Goal: Task Accomplishment & Management: Use online tool/utility

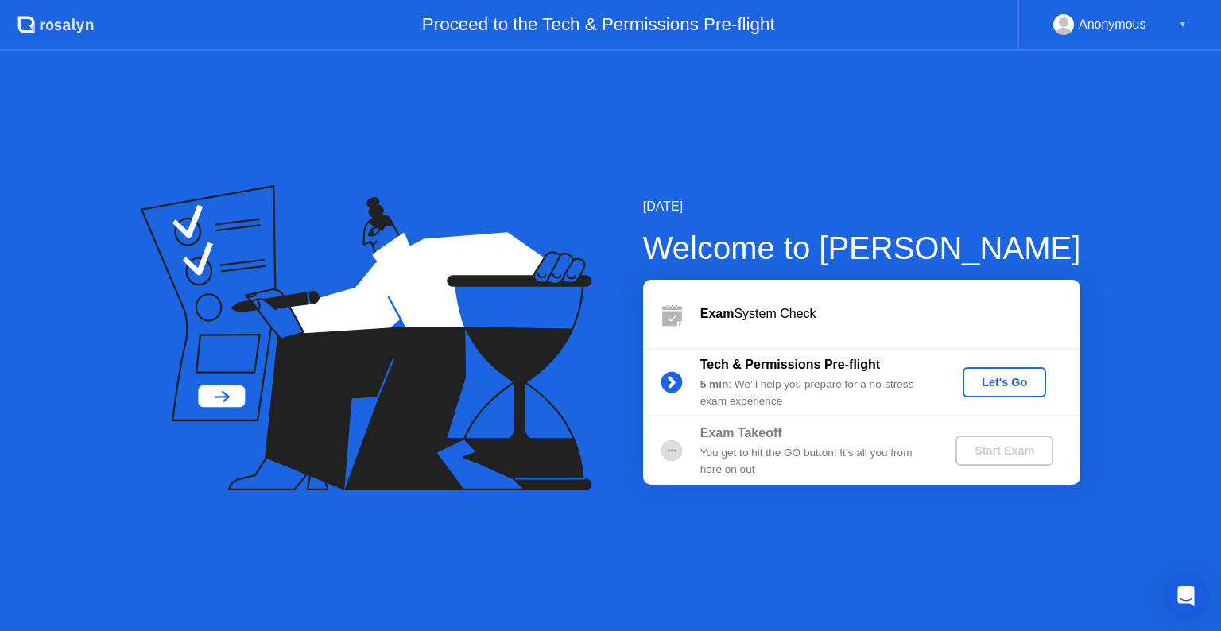
click at [1024, 384] on div "Let's Go" at bounding box center [1004, 382] width 71 height 13
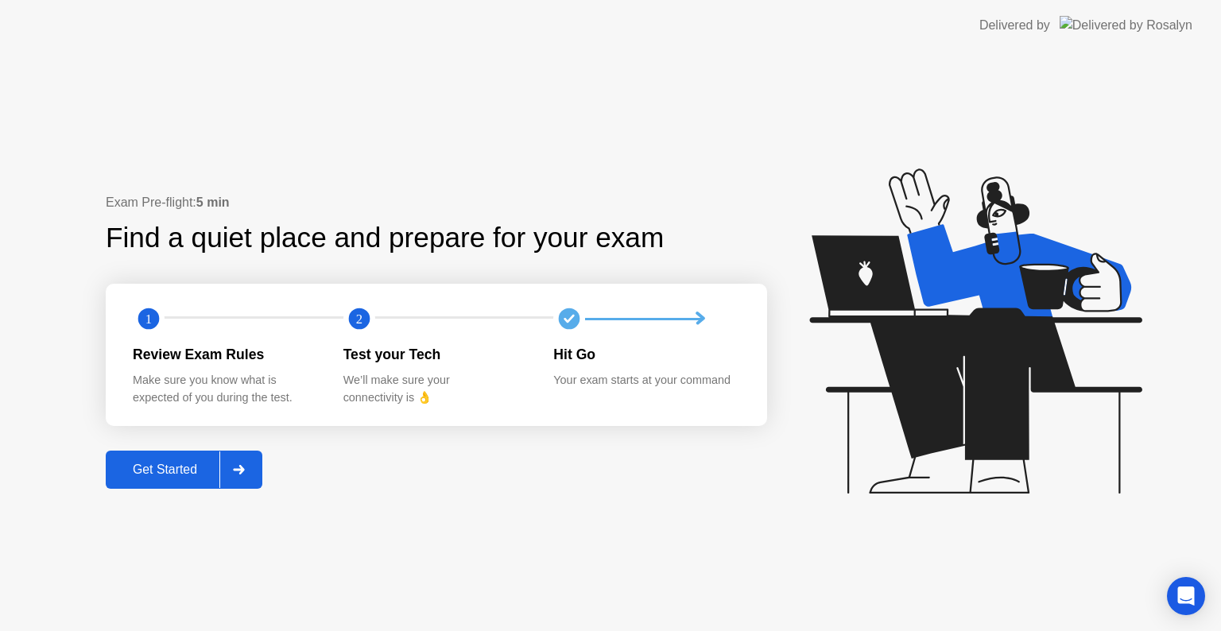
click at [183, 464] on div "Get Started" at bounding box center [165, 470] width 109 height 14
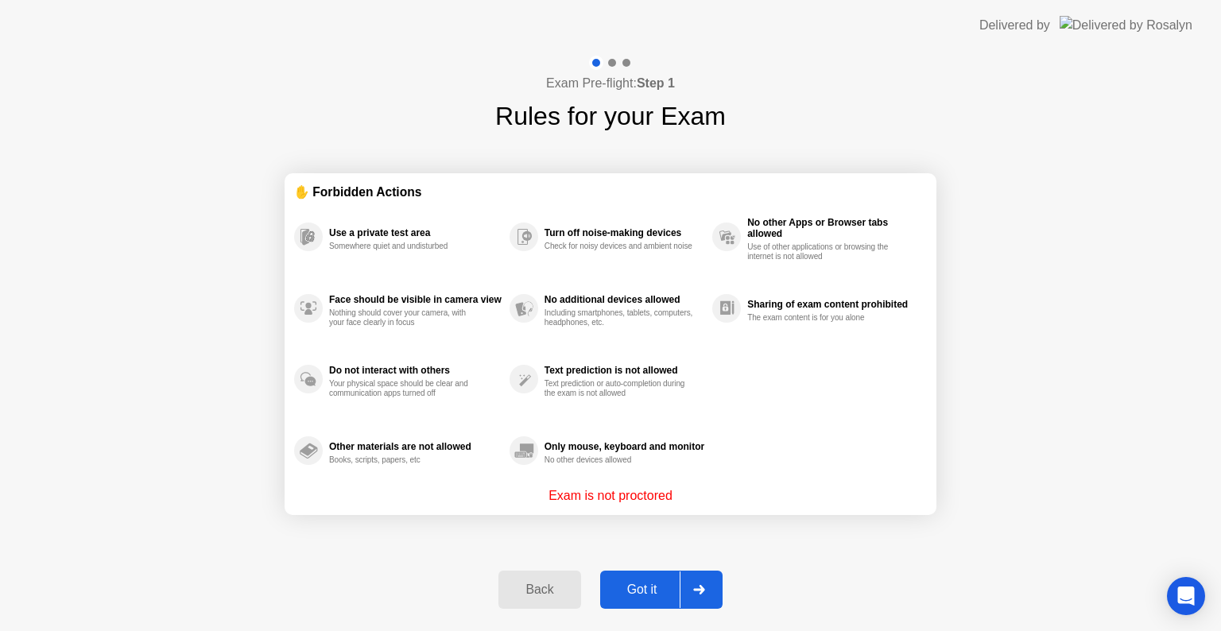
click at [662, 587] on div "Got it" at bounding box center [642, 590] width 75 height 14
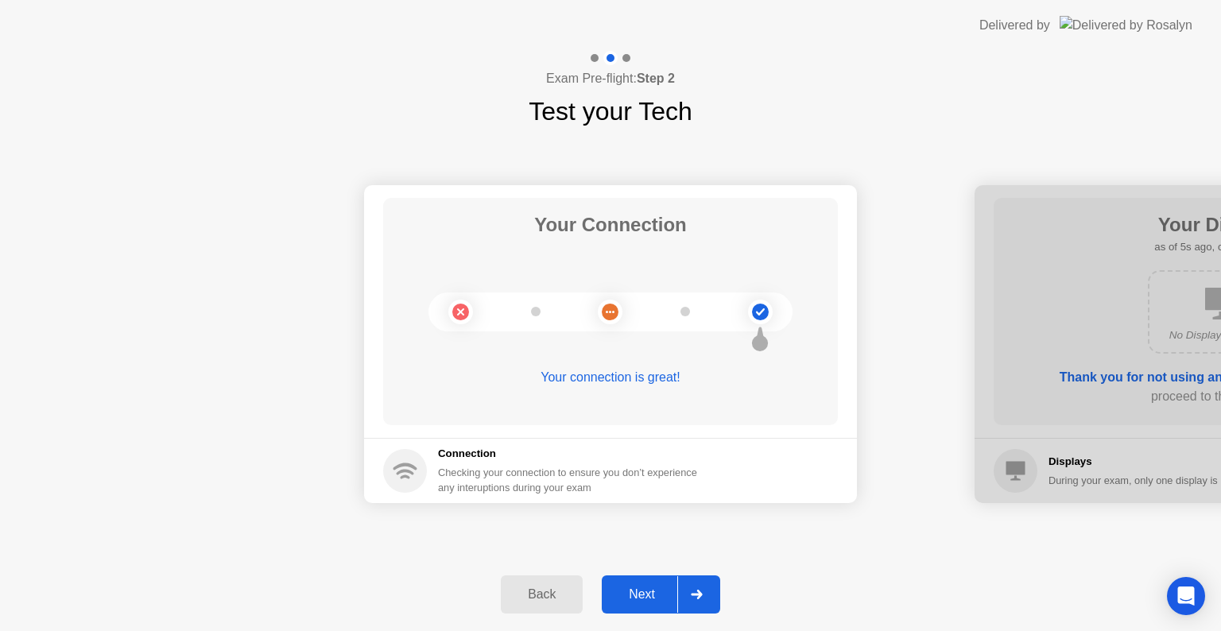
click at [634, 595] on div "Next" at bounding box center [642, 594] width 71 height 14
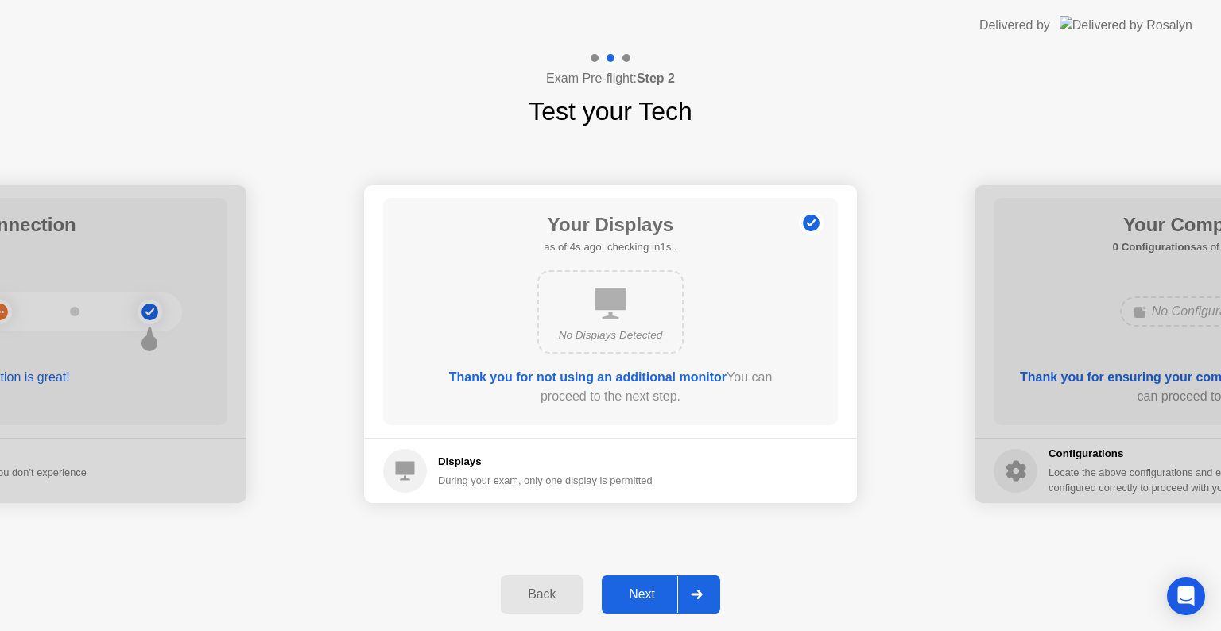
click at [657, 591] on div "Next" at bounding box center [642, 594] width 71 height 14
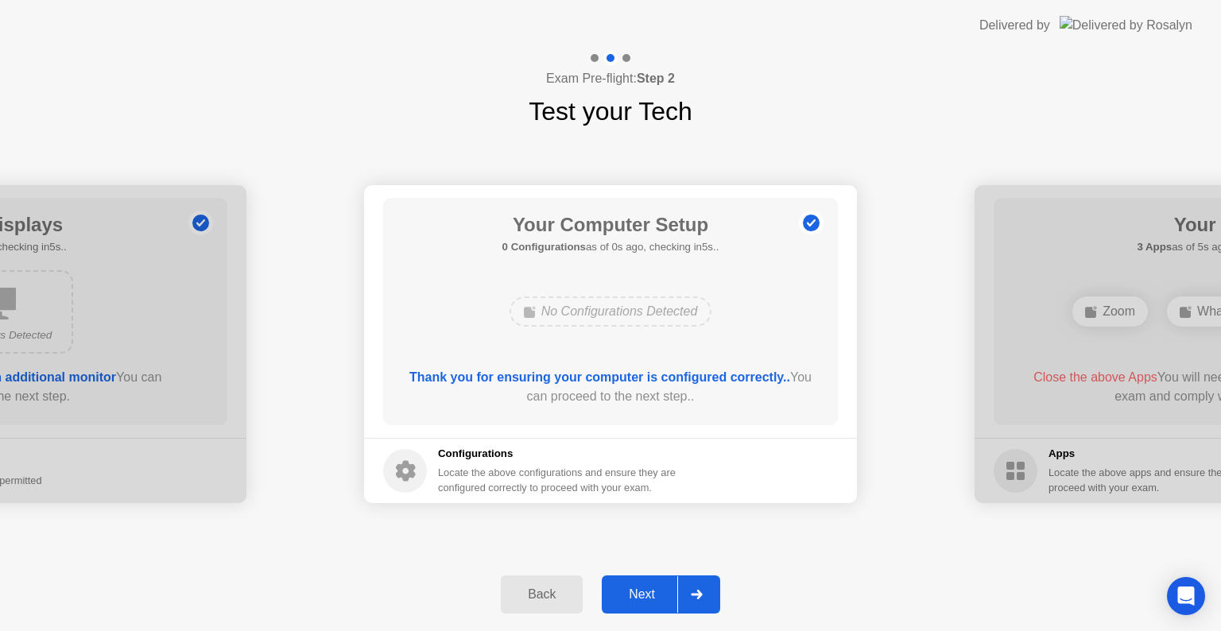
click at [655, 587] on div "Next" at bounding box center [642, 594] width 71 height 14
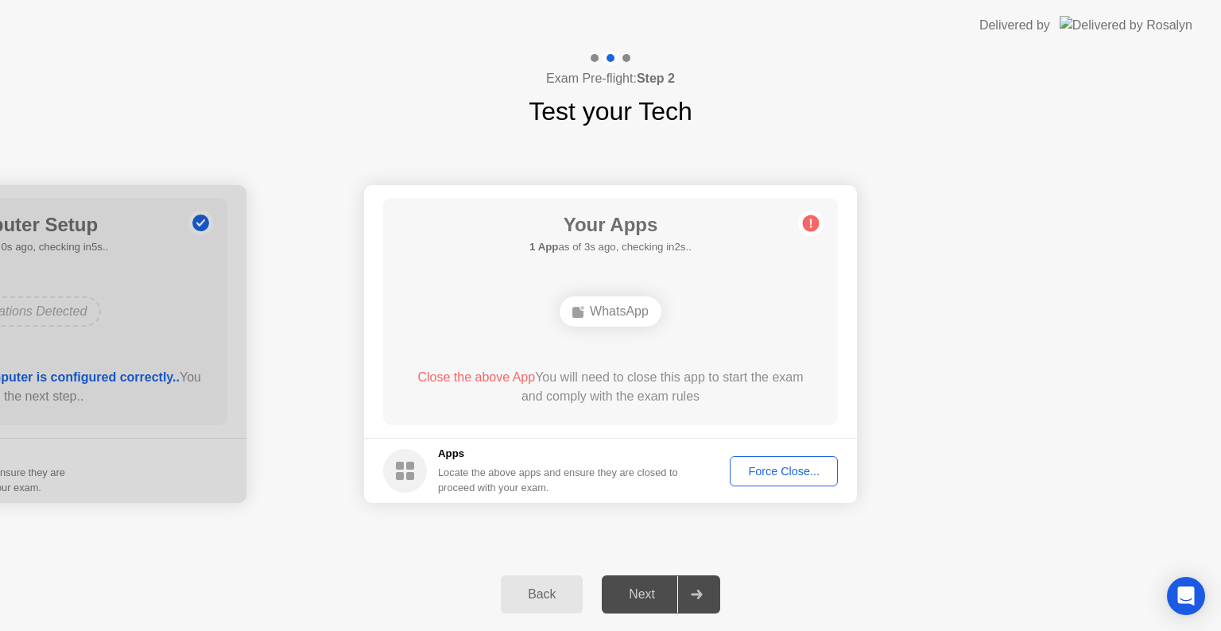
click at [799, 472] on div "Force Close..." at bounding box center [783, 471] width 97 height 13
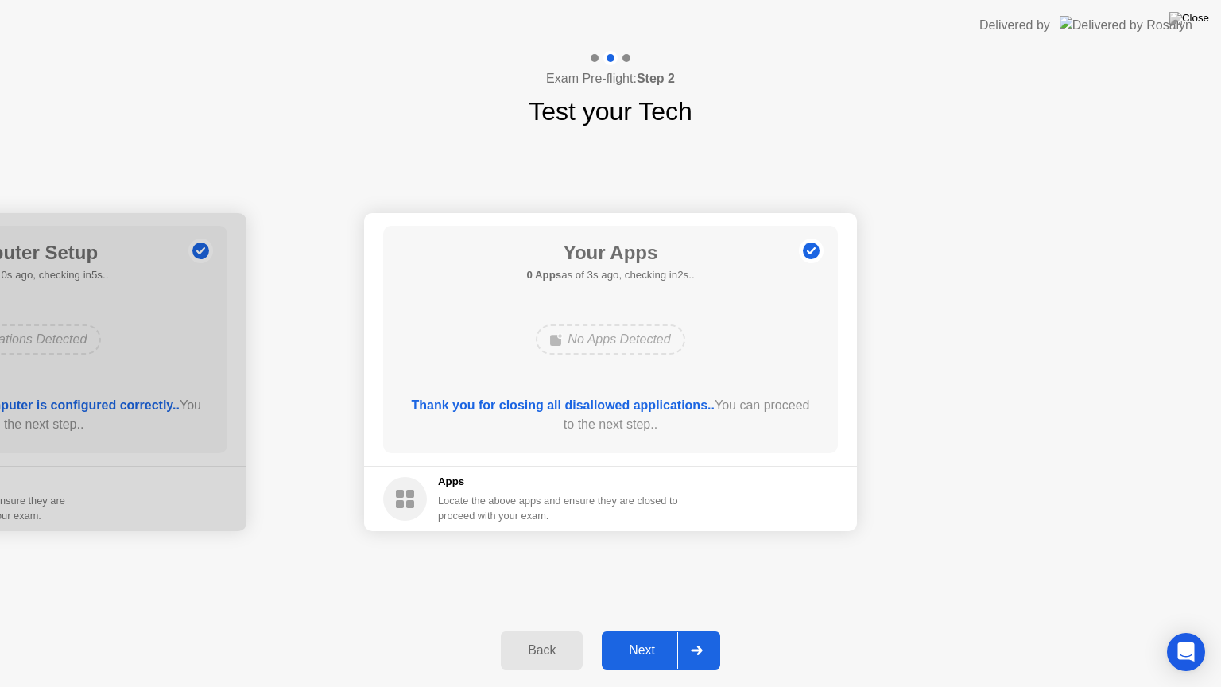
click at [619, 630] on div "Next" at bounding box center [642, 650] width 71 height 14
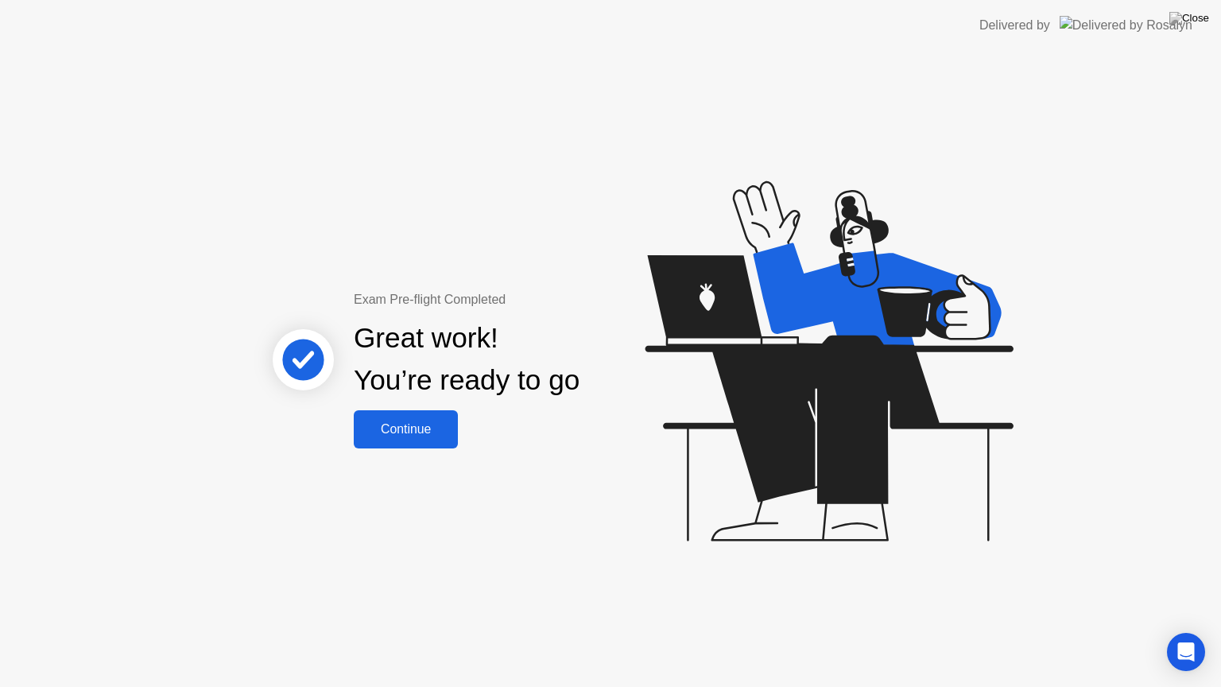
click at [423, 428] on div "Continue" at bounding box center [406, 429] width 95 height 14
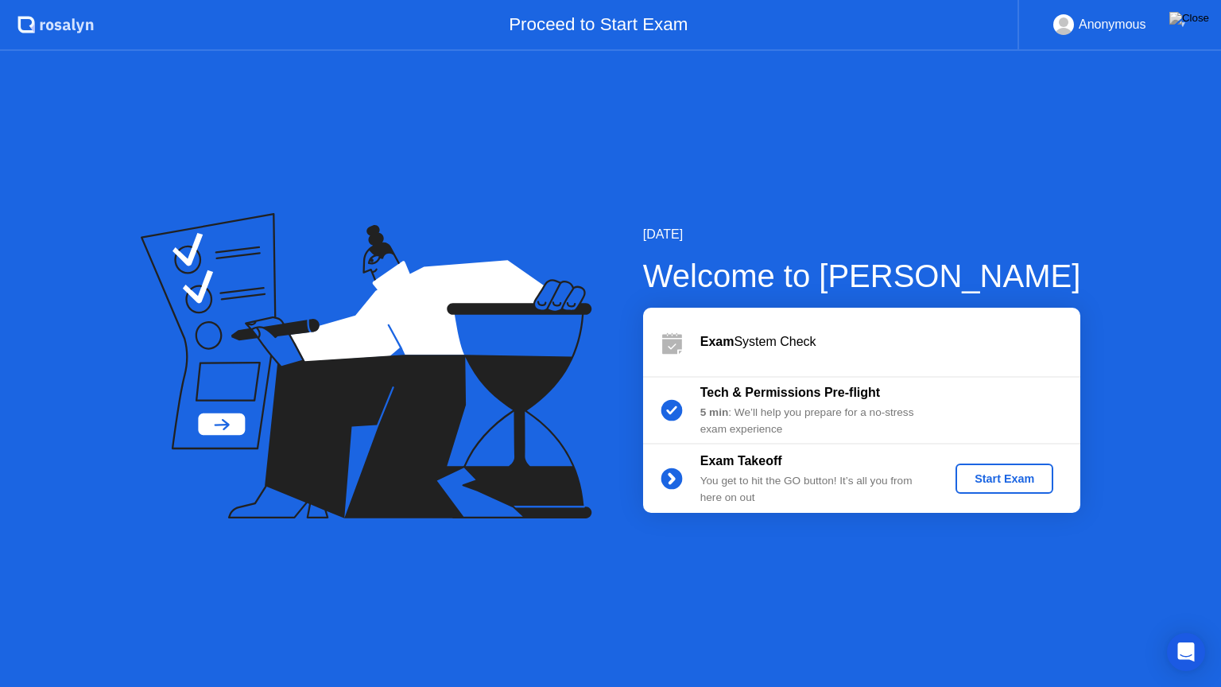
click at [1007, 477] on div "Start Exam" at bounding box center [1004, 478] width 85 height 13
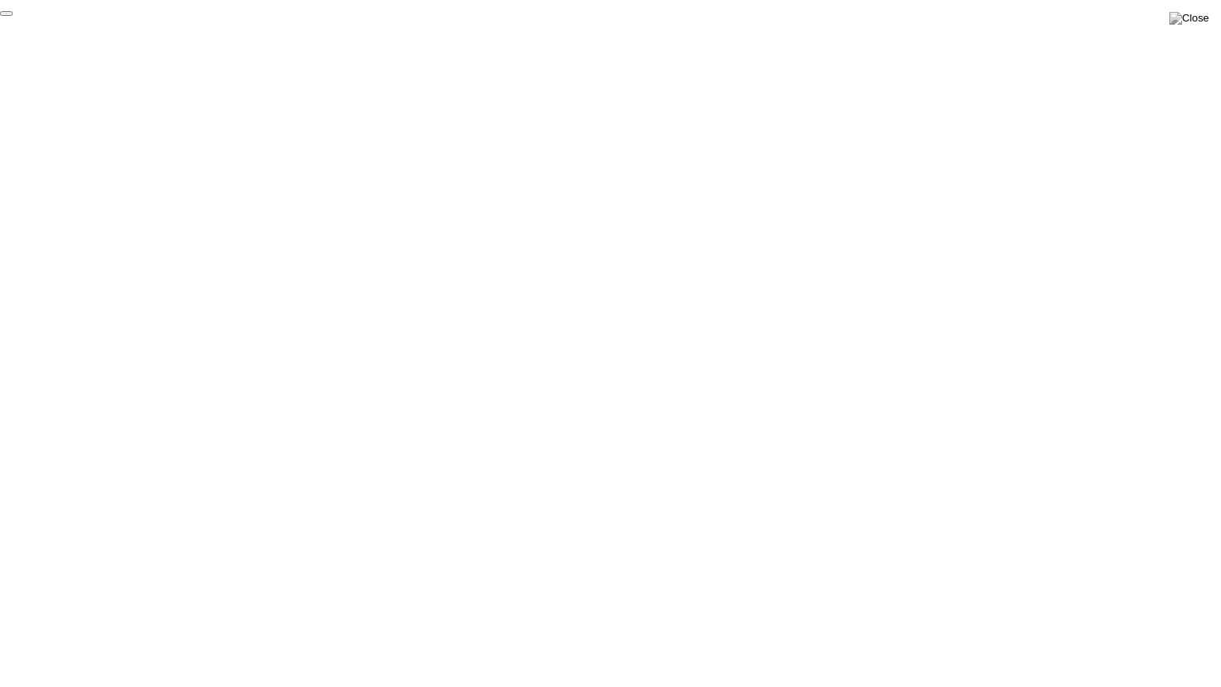
click div "End Proctoring Session"
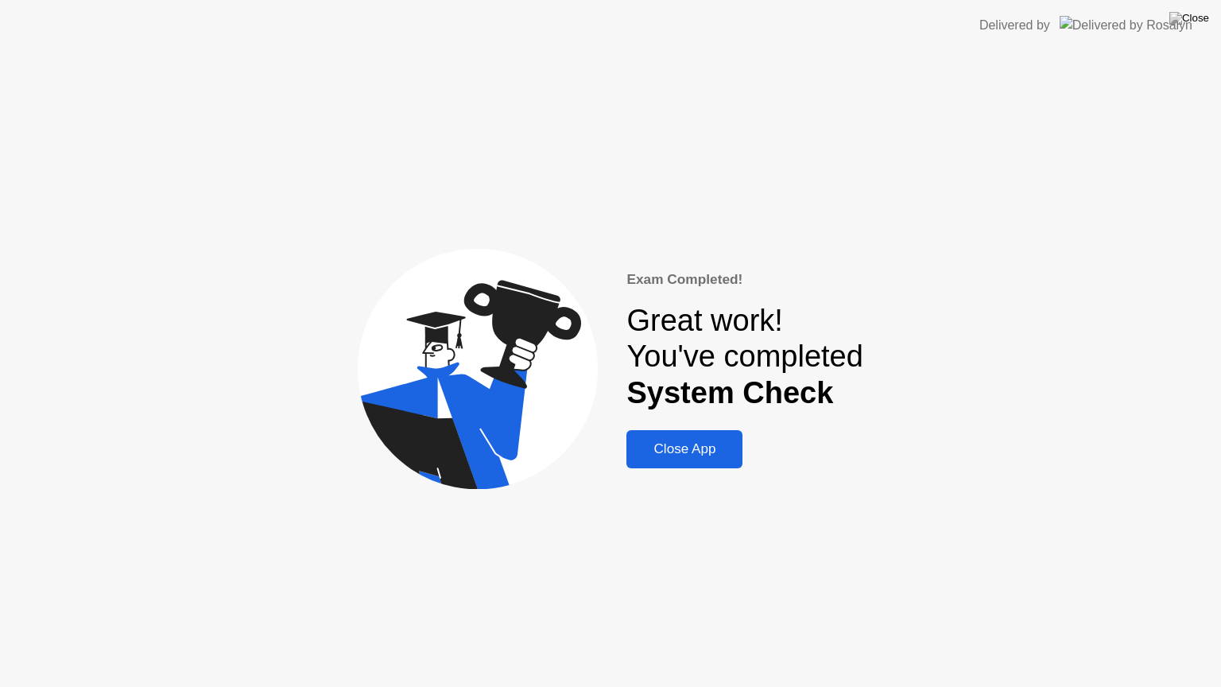
click at [817, 404] on b "System Check" at bounding box center [729, 392] width 207 height 33
click at [679, 445] on div "Close App" at bounding box center [684, 449] width 107 height 16
